Goal: Transaction & Acquisition: Purchase product/service

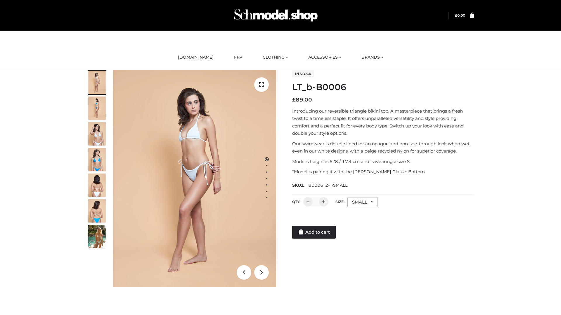
click at [314, 232] on link "Add to cart" at bounding box center [314, 232] width 44 height 13
